Goal: Find specific page/section: Locate a particular part of the current website

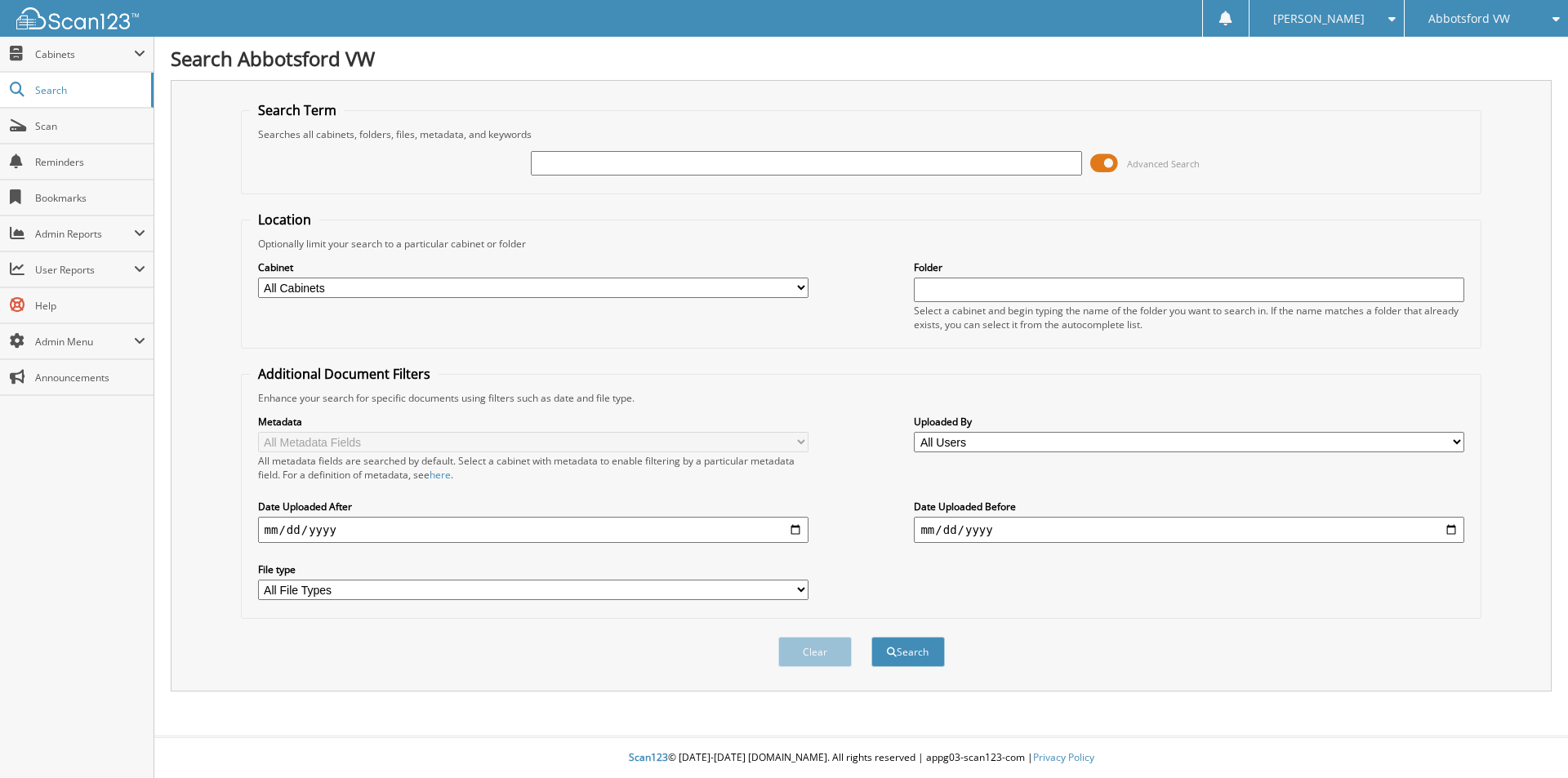
click at [587, 159] on input "text" at bounding box center [805, 163] width 550 height 25
type input "V22CLYPM"
click at [872, 637] on button "Search" at bounding box center [908, 652] width 74 height 30
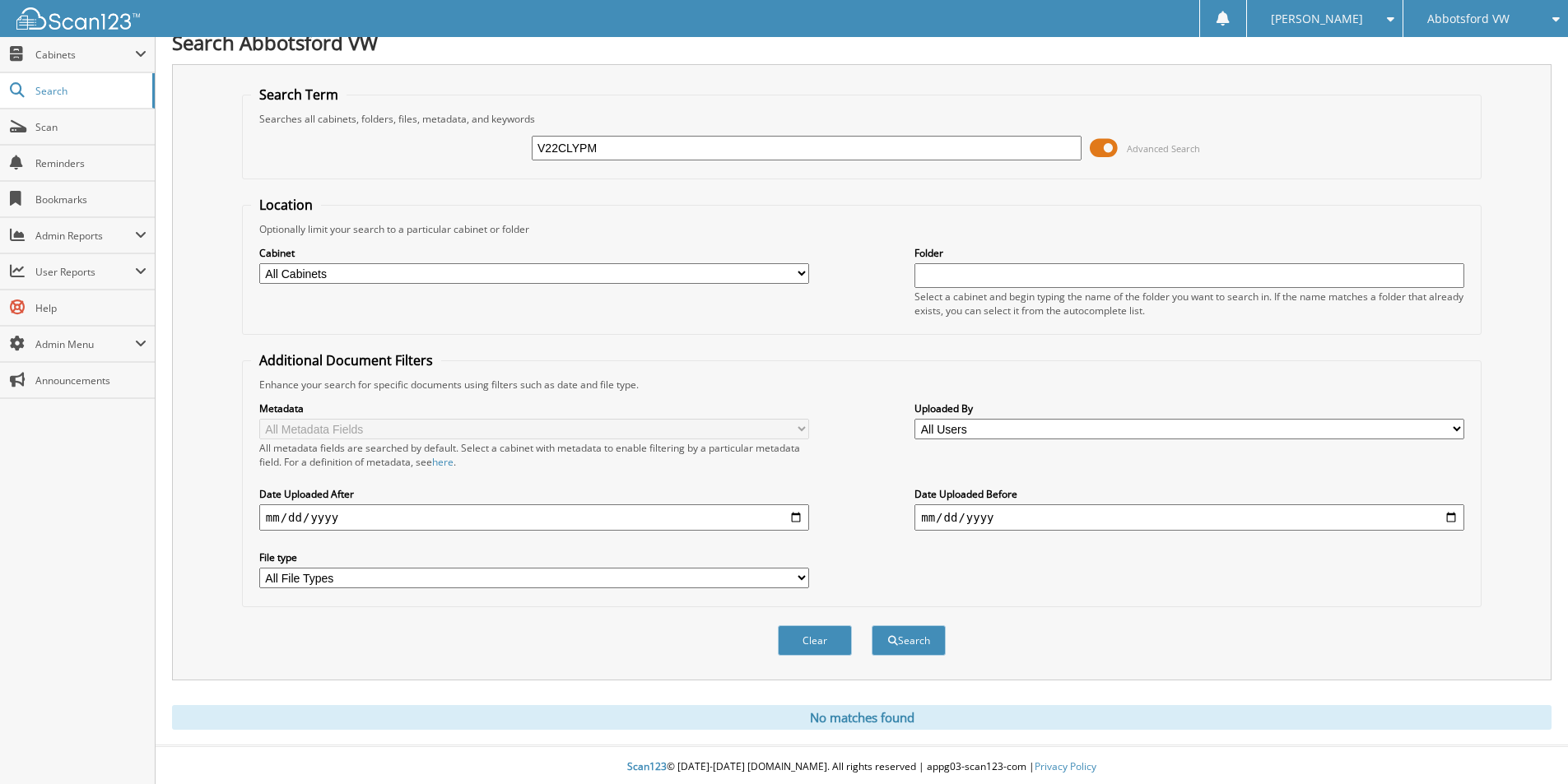
scroll to position [20, 0]
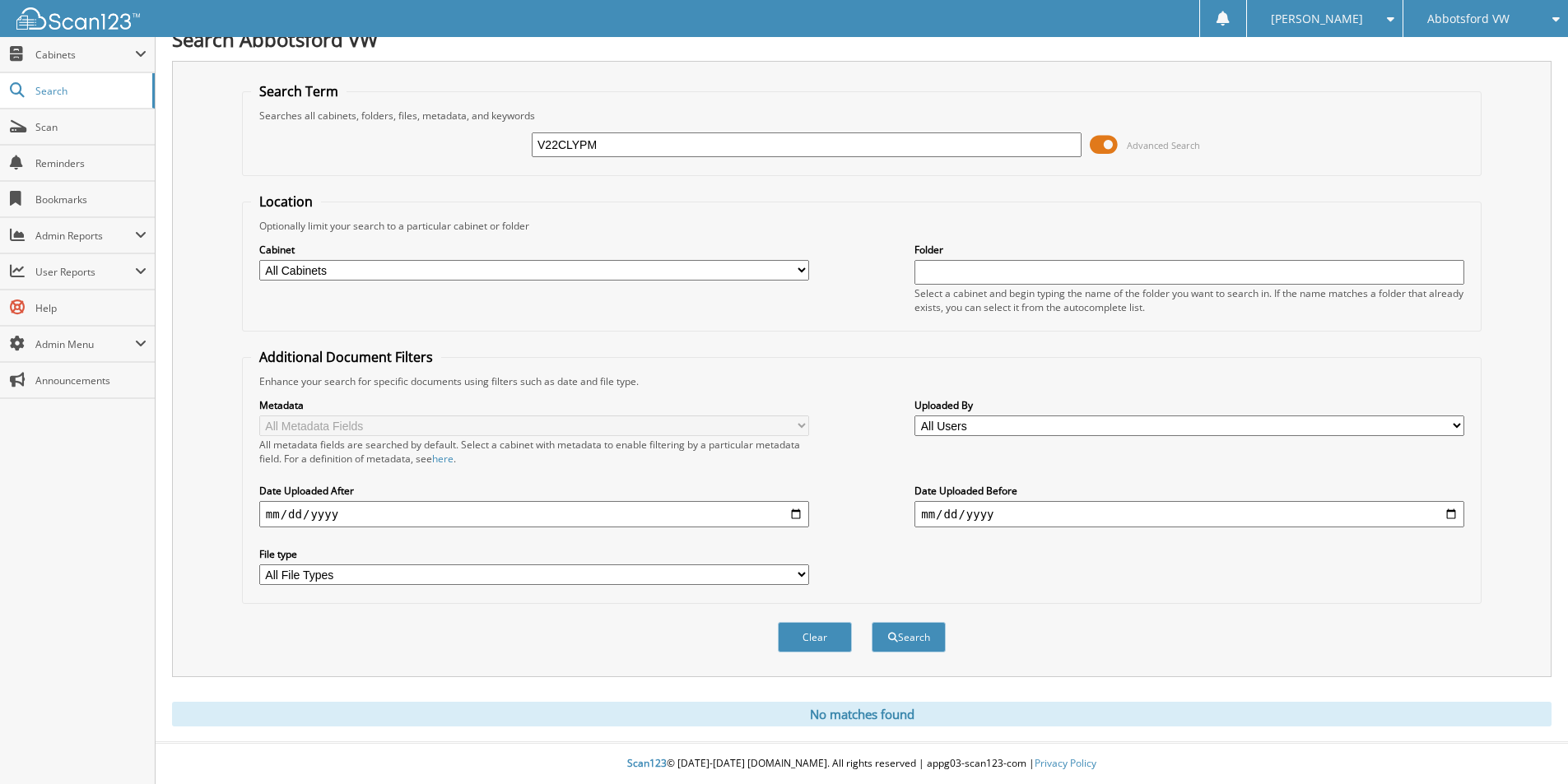
click at [554, 145] on input "V22CLYPM" at bounding box center [806, 145] width 550 height 25
type input "V23CLYPM"
click at [912, 639] on button "Search" at bounding box center [908, 637] width 74 height 30
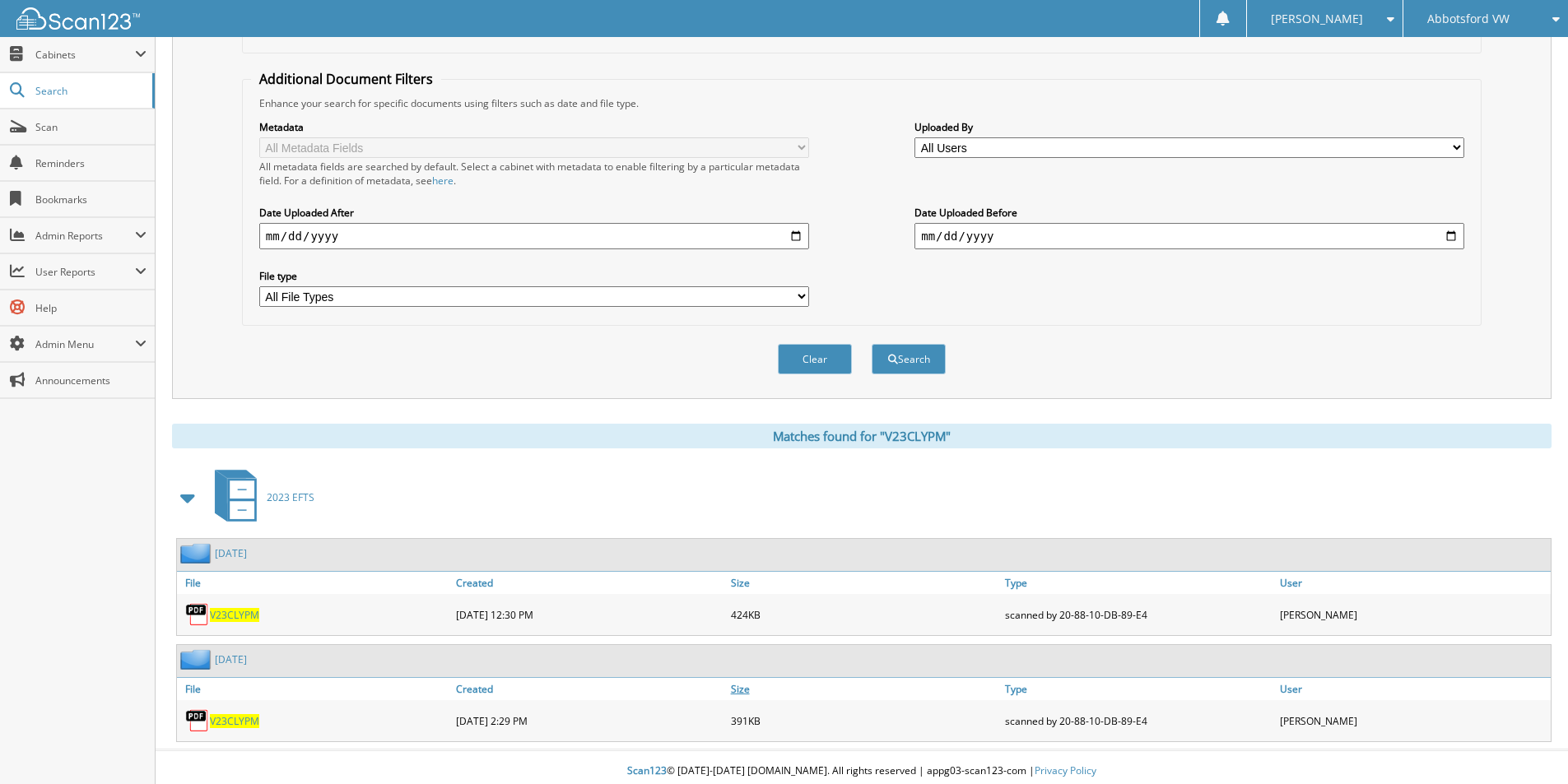
scroll to position [306, 0]
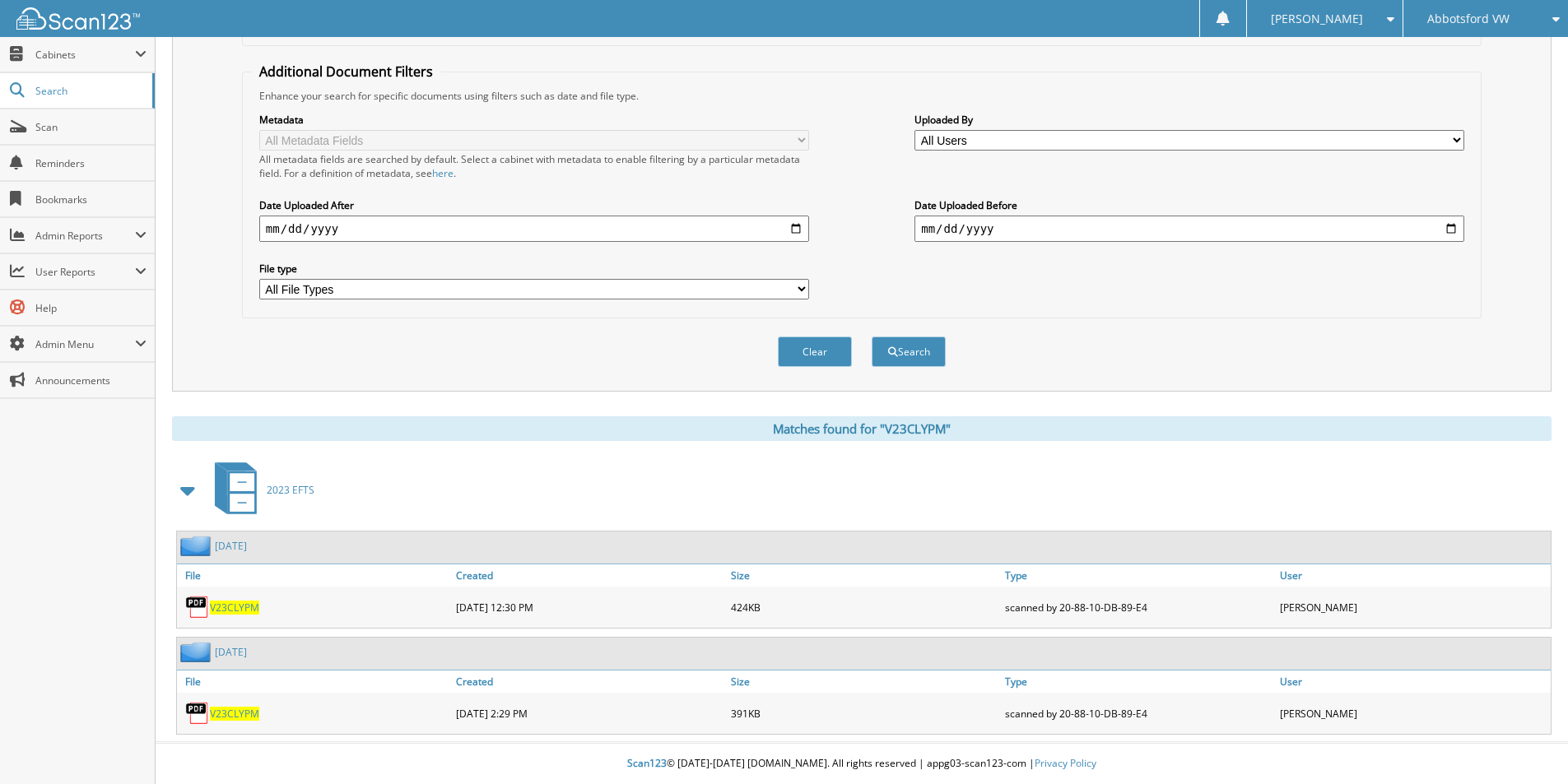
click at [234, 716] on span "V23CLYPM" at bounding box center [235, 713] width 49 height 14
